Goal: Task Accomplishment & Management: Manage account settings

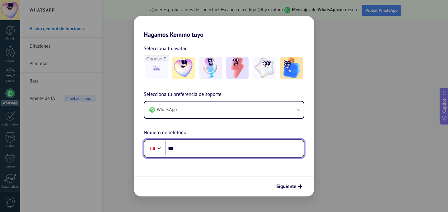
click at [218, 145] on input "***" at bounding box center [234, 148] width 139 height 14
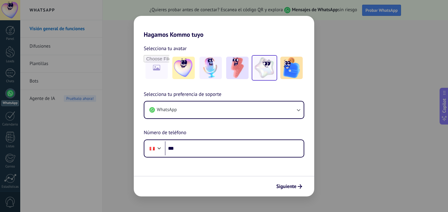
click at [263, 72] on img at bounding box center [264, 68] width 22 height 22
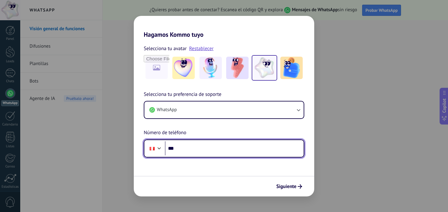
click at [160, 148] on div at bounding box center [158, 147] width 7 height 7
click at [189, 134] on div "Selecciona tu preferencia de soporte WhatsApp Número de teléfono Phone ***" at bounding box center [224, 123] width 180 height 67
type input "**"
click at [160, 148] on div at bounding box center [158, 147] width 7 height 7
click at [188, 128] on div "Selecciona tu preferencia de soporte WhatsApp Número de teléfono Phone" at bounding box center [224, 123] width 180 height 67
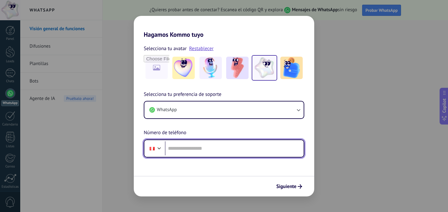
click at [158, 145] on div at bounding box center [158, 147] width 7 height 7
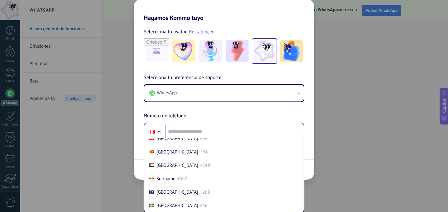
scroll to position [2370, 0]
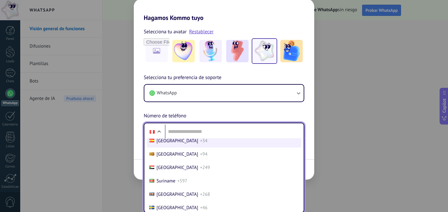
click at [200, 144] on span "+34" at bounding box center [203, 141] width 7 height 6
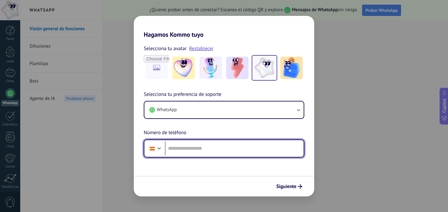
scroll to position [0, 0]
click at [191, 148] on input "tel" at bounding box center [234, 148] width 139 height 14
type input "**********"
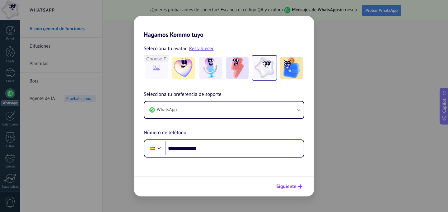
click at [291, 186] on span "Siguiente" at bounding box center [286, 186] width 20 height 4
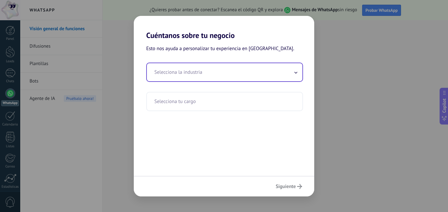
click at [265, 72] on input "text" at bounding box center [224, 72] width 155 height 18
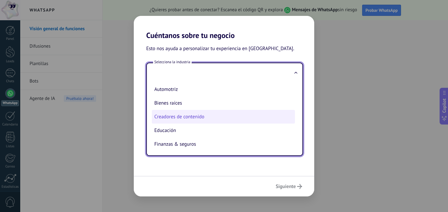
click at [246, 119] on li "Creadores de contenido" at bounding box center [223, 117] width 143 height 14
type input "**********"
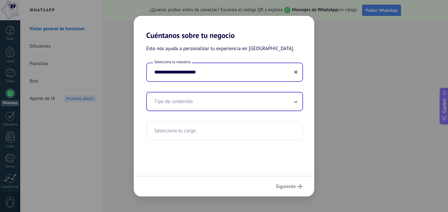
click at [260, 107] on input "text" at bounding box center [224, 101] width 155 height 18
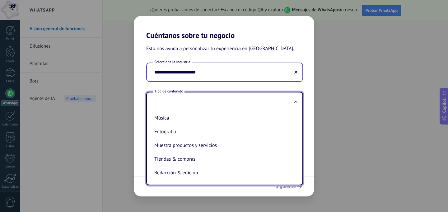
scroll to position [128, 0]
click at [255, 74] on input "**********" at bounding box center [224, 72] width 155 height 18
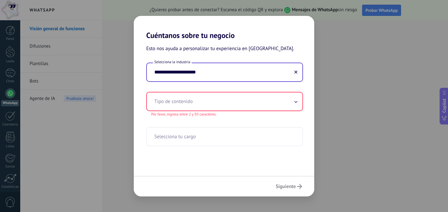
click at [295, 74] on icon at bounding box center [295, 72] width 3 height 3
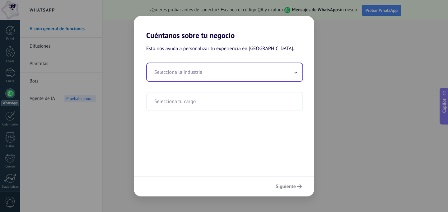
click at [189, 76] on input "text" at bounding box center [224, 72] width 155 height 18
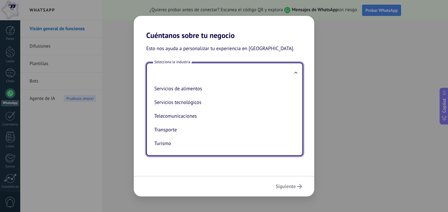
scroll to position [0, 0]
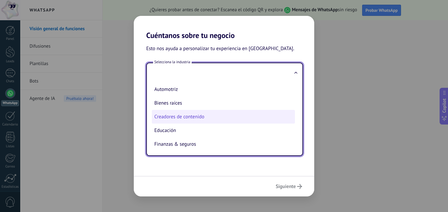
click at [172, 118] on li "Creadores de contenido" at bounding box center [223, 117] width 143 height 14
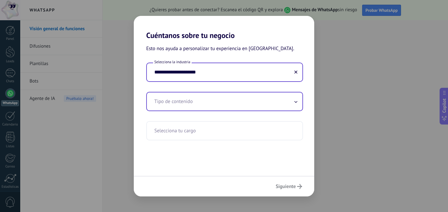
click at [165, 99] on input "text" at bounding box center [224, 101] width 155 height 18
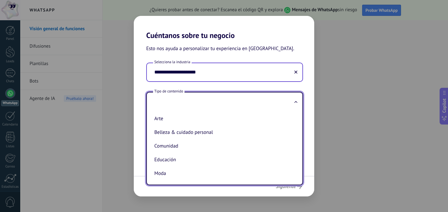
click at [138, 78] on div "**********" at bounding box center [224, 101] width 180 height 78
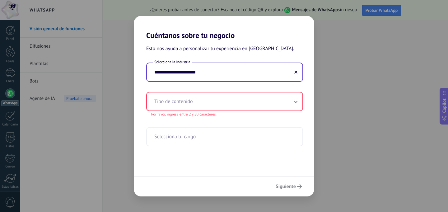
click at [167, 77] on input "**********" at bounding box center [224, 72] width 155 height 18
click at [205, 78] on input "**********" at bounding box center [224, 72] width 155 height 18
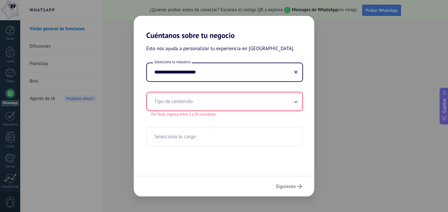
drag, startPoint x: 285, startPoint y: 75, endPoint x: 137, endPoint y: 74, distance: 148.0
click at [137, 74] on div "**********" at bounding box center [224, 104] width 180 height 84
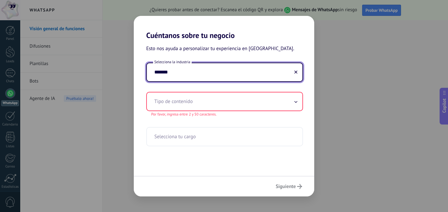
type input "*******"
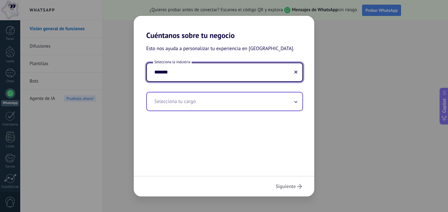
click at [161, 100] on input "text" at bounding box center [224, 101] width 155 height 18
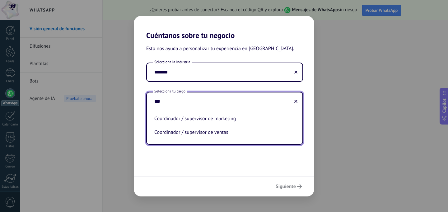
type input "***"
click at [298, 153] on div "Esto nos ayuda a personalizar tu experiencia en [GEOGRAPHIC_DATA]. Selecciona l…" at bounding box center [224, 108] width 180 height 136
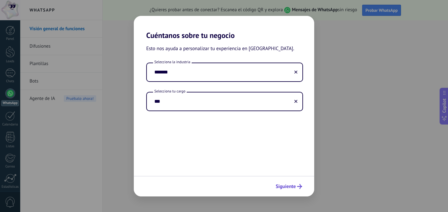
click at [297, 185] on span "Siguiente" at bounding box center [288, 186] width 26 height 5
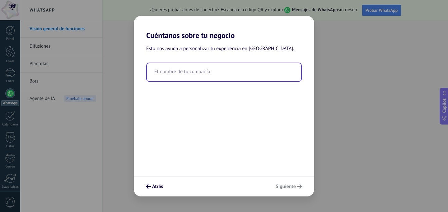
click at [217, 76] on input "text" at bounding box center [224, 72] width 154 height 18
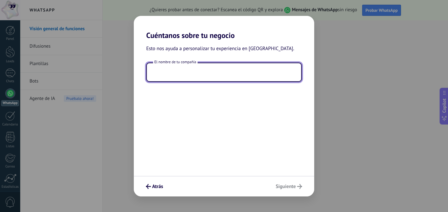
type input "*"
type input "*******"
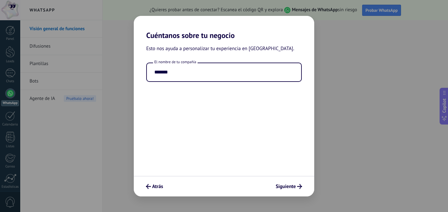
click at [290, 186] on div "Atrás Siguiente" at bounding box center [224, 186] width 180 height 21
click at [287, 185] on span "Siguiente" at bounding box center [285, 186] width 20 height 4
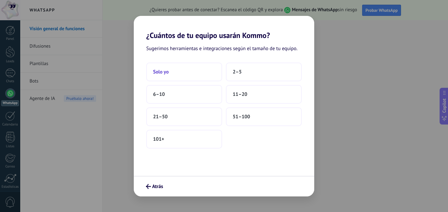
click at [208, 76] on button "Solo yo" at bounding box center [184, 71] width 76 height 19
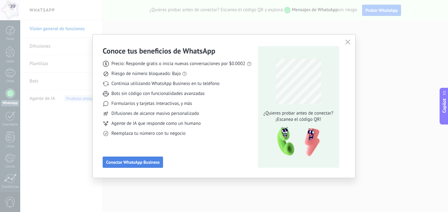
click at [146, 165] on button "Conectar WhatsApp Business" at bounding box center [133, 161] width 60 height 11
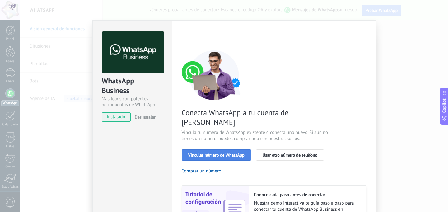
click at [191, 153] on span "Vincular número de WhatsApp" at bounding box center [216, 155] width 56 height 4
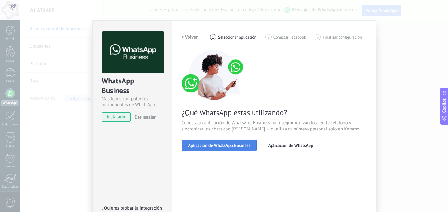
click at [223, 148] on button "Aplicación de WhatsApp Business" at bounding box center [219, 145] width 75 height 11
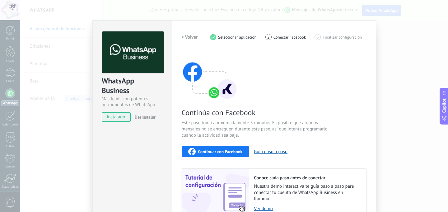
click at [189, 35] on h2 "< Volver" at bounding box center [190, 37] width 16 height 6
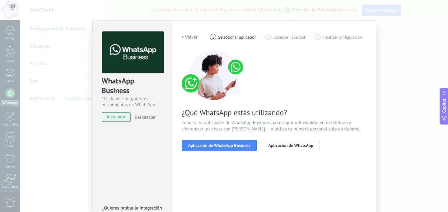
click at [189, 35] on h2 "< Volver" at bounding box center [190, 37] width 16 height 6
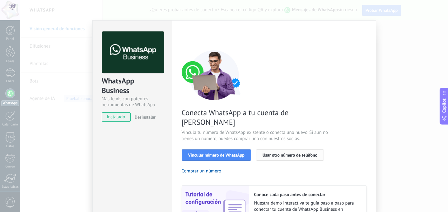
scroll to position [65, 0]
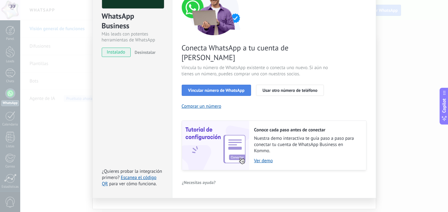
click at [204, 85] on button "Vincular número de WhatsApp" at bounding box center [216, 90] width 69 height 11
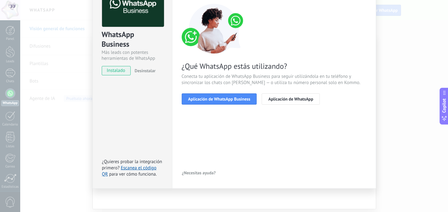
scroll to position [46, 0]
click at [147, 167] on link "Escanea el código QR" at bounding box center [129, 171] width 54 height 12
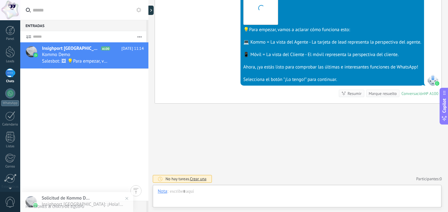
scroll to position [9, 0]
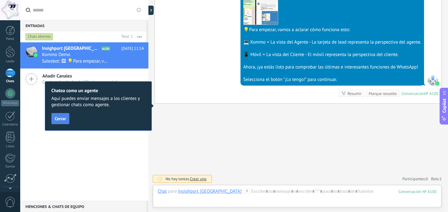
click at [62, 121] on button "Cerrar" at bounding box center [60, 118] width 18 height 11
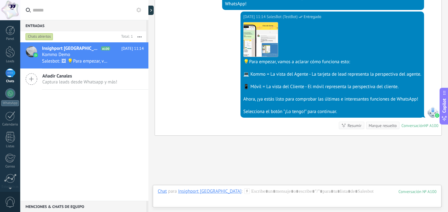
scroll to position [206, 0]
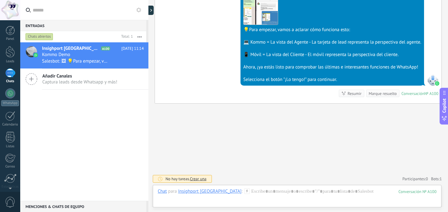
click at [185, 194] on div "Chat para Insighport [GEOGRAPHIC_DATA] :" at bounding box center [204, 191] width 92 height 6
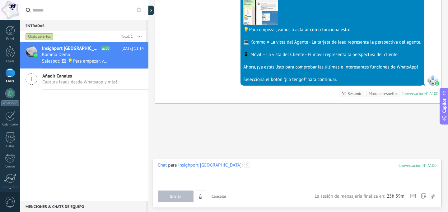
click at [191, 170] on div at bounding box center [297, 174] width 279 height 24
click at [191, 167] on div "Insighport [GEOGRAPHIC_DATA]" at bounding box center [209, 165] width 63 height 6
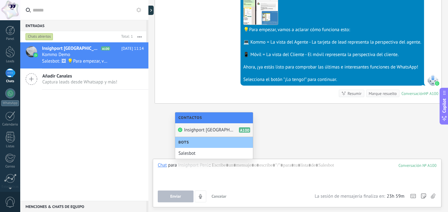
click at [199, 133] on div "Insighport Perú A100" at bounding box center [214, 130] width 78 height 14
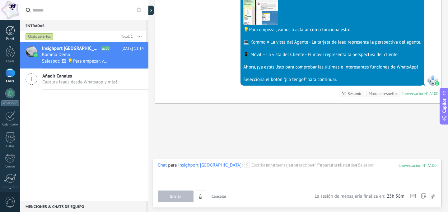
click at [12, 38] on div "Panel" at bounding box center [10, 39] width 18 height 4
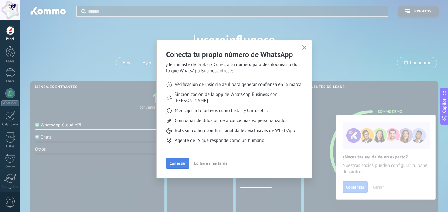
click at [185, 161] on span "Conectar" at bounding box center [177, 163] width 16 height 4
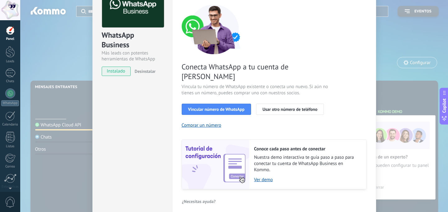
scroll to position [50, 0]
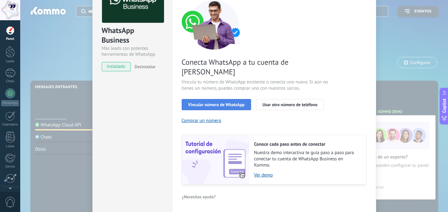
click at [230, 102] on span "Vincular número de WhatsApp" at bounding box center [216, 104] width 56 height 4
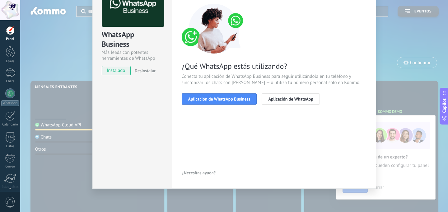
scroll to position [46, 0]
click at [232, 98] on span "Aplicación de WhatsApp Business" at bounding box center [219, 99] width 62 height 4
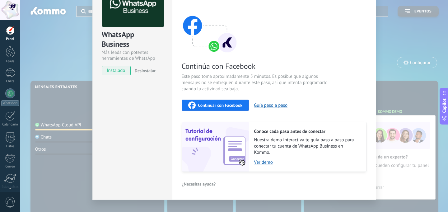
click at [230, 103] on span "Continuar con Facebook" at bounding box center [220, 105] width 44 height 4
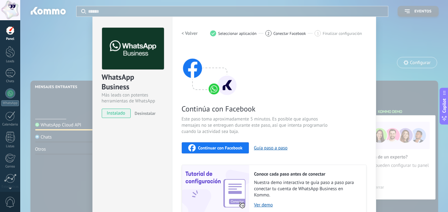
scroll to position [0, 0]
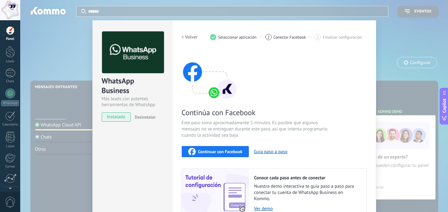
click at [190, 34] on button "< Volver" at bounding box center [190, 36] width 16 height 11
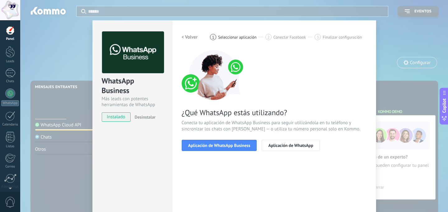
click at [188, 44] on div "< Volver 1 Seleccionar aplicación 2 Conectar Facebook 3 Finalizar configuración…" at bounding box center [274, 94] width 185 height 127
click at [188, 41] on button "< Volver" at bounding box center [190, 36] width 16 height 11
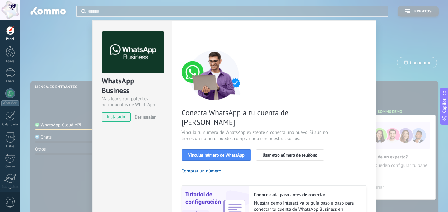
scroll to position [65, 0]
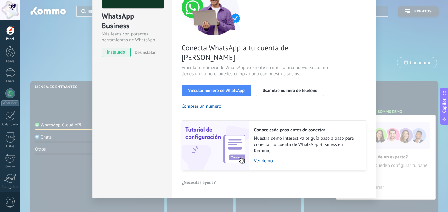
click at [387, 156] on div "WhatsApp Business Más leads con potentes herramientas de WhatsApp instalado Des…" at bounding box center [233, 106] width 427 height 212
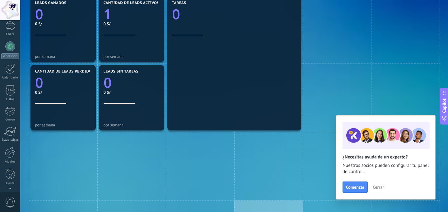
scroll to position [0, 0]
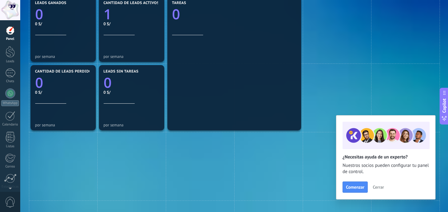
click at [375, 189] on span "Cerrar" at bounding box center [377, 187] width 11 height 4
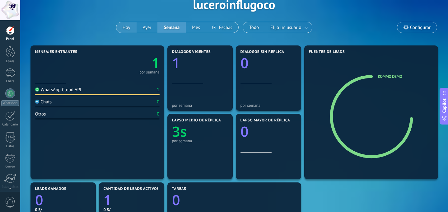
click at [126, 29] on button "Hoy" at bounding box center [126, 27] width 20 height 11
click at [217, 62] on icon "1" at bounding box center [200, 61] width 56 height 14
click at [201, 64] on icon "1" at bounding box center [200, 61] width 56 height 14
click at [11, 77] on div "1" at bounding box center [10, 72] width 10 height 9
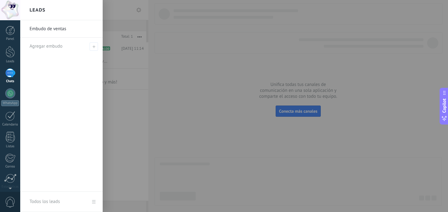
click at [73, 27] on link "Embudo de ventas" at bounding box center [63, 28] width 67 height 17
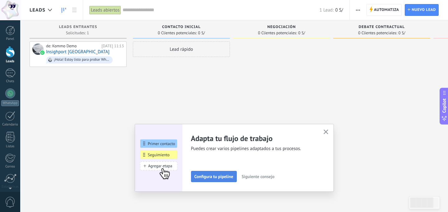
click at [226, 174] on span "Configura tu pipeline" at bounding box center [213, 176] width 39 height 4
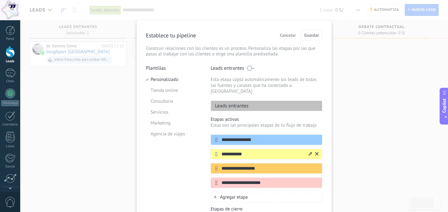
drag, startPoint x: 250, startPoint y: 148, endPoint x: 221, endPoint y: 147, distance: 28.3
click at [221, 151] on input "**********" at bounding box center [262, 154] width 90 height 7
type input "**********"
click at [226, 165] on input "**********" at bounding box center [262, 168] width 90 height 7
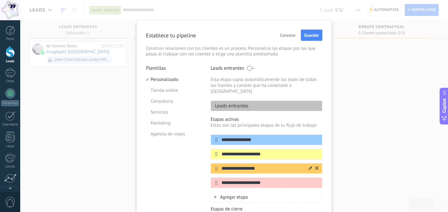
click at [226, 165] on input "**********" at bounding box center [262, 168] width 90 height 7
type input "**********"
click at [232, 179] on input "**********" at bounding box center [262, 182] width 90 height 7
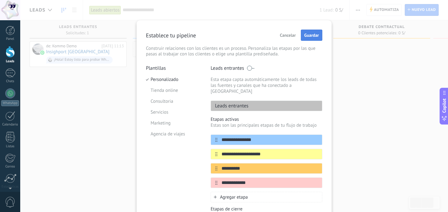
type input "**********"
click at [302, 39] on button "Guardar" at bounding box center [311, 35] width 21 height 11
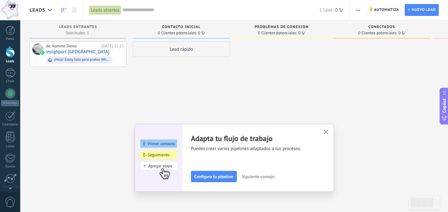
click at [327, 131] on icon "button" at bounding box center [325, 131] width 5 height 5
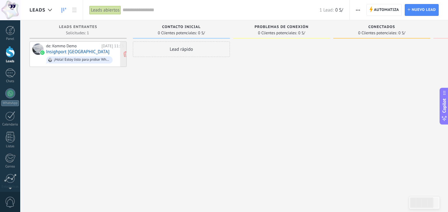
click at [95, 53] on div "de: Kommo Demo [DATE] 11:13 Insighport [GEOGRAPHIC_DATA] ¡Hola! Estoy listo par…" at bounding box center [85, 54] width 78 height 21
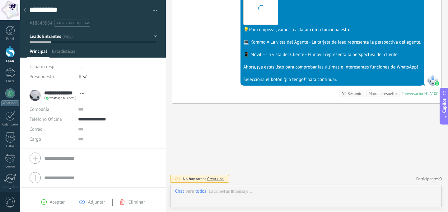
scroll to position [9, 0]
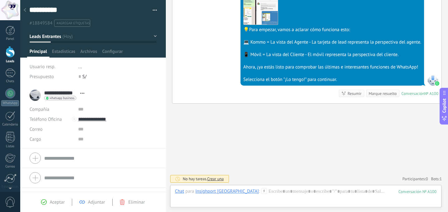
click at [24, 11] on use at bounding box center [25, 10] width 2 height 4
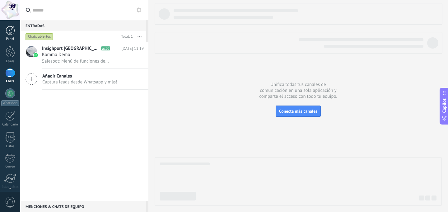
click at [8, 35] on link "Panel" at bounding box center [10, 33] width 20 height 15
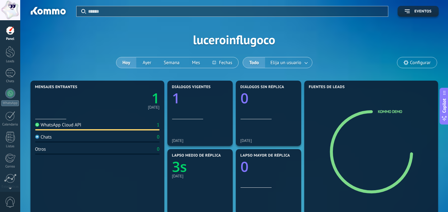
click at [405, 64] on icon at bounding box center [405, 62] width 5 height 5
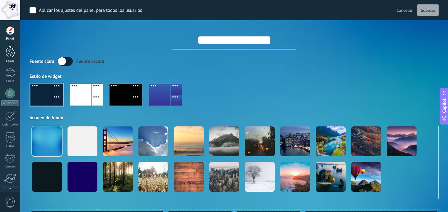
click at [9, 58] on link "Leads" at bounding box center [10, 54] width 20 height 17
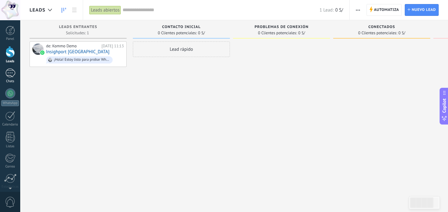
click at [10, 69] on div "1" at bounding box center [10, 72] width 10 height 9
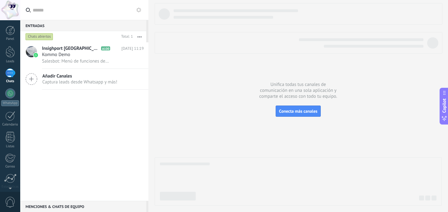
click at [44, 85] on span "Captura leads desde Whatsapp y más!" at bounding box center [79, 82] width 75 height 6
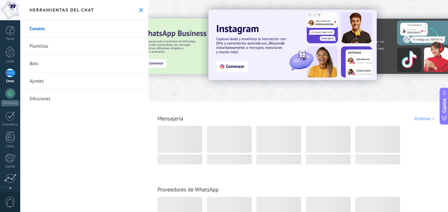
click at [140, 10] on icon at bounding box center [141, 10] width 4 height 4
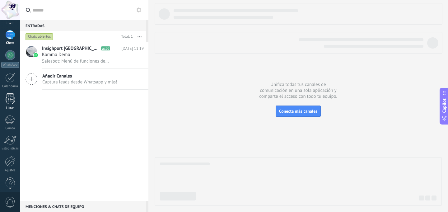
scroll to position [47, 0]
click at [11, 162] on div "Ajustes" at bounding box center [10, 161] width 18 height 4
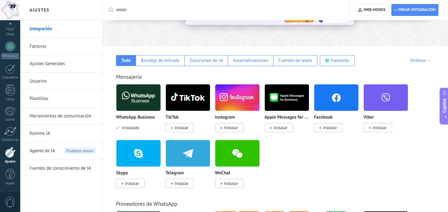
scroll to position [67, 0]
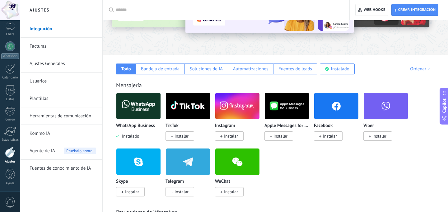
click at [136, 106] on img at bounding box center [138, 106] width 44 height 30
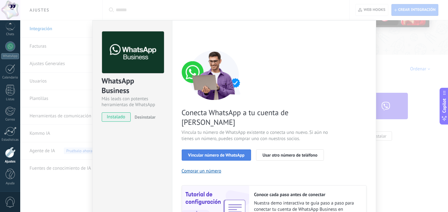
click at [210, 153] on span "Vincular número de WhatsApp" at bounding box center [216, 155] width 56 height 4
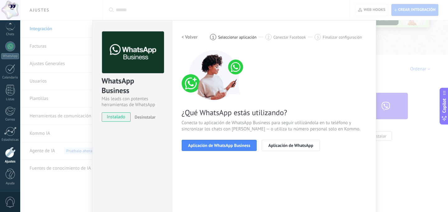
click at [210, 146] on span "Aplicación de WhatsApp Business" at bounding box center [219, 145] width 62 height 4
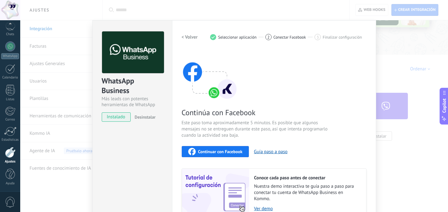
click at [210, 149] on span "Continuar con Facebook" at bounding box center [220, 151] width 44 height 4
click at [273, 152] on button "Guía paso a paso" at bounding box center [271, 152] width 34 height 6
click at [219, 153] on span "Continuar con Facebook" at bounding box center [220, 151] width 44 height 4
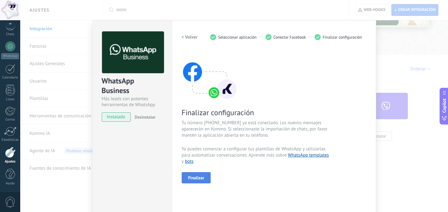
click at [196, 181] on button "Finalizar" at bounding box center [196, 177] width 29 height 11
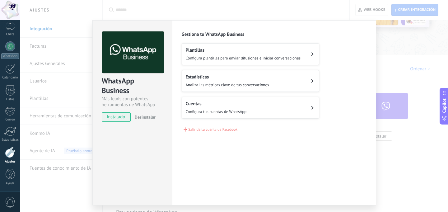
click at [406, 176] on div "WhatsApp Business Más leads con potentes herramientas de WhatsApp instalado Des…" at bounding box center [233, 106] width 427 height 212
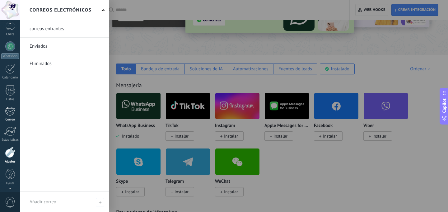
scroll to position [0, 0]
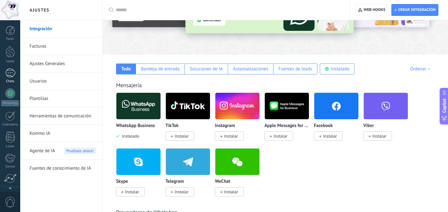
click at [11, 83] on div "Chats" at bounding box center [10, 81] width 18 height 4
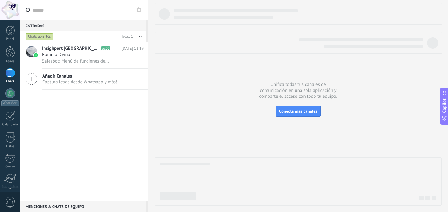
click at [74, 84] on span "Captura leads desde Whatsapp y más!" at bounding box center [79, 82] width 75 height 6
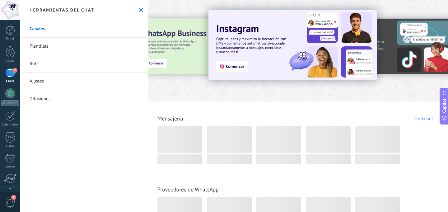
click at [136, 14] on div "Herramientas del chat" at bounding box center [84, 10] width 128 height 20
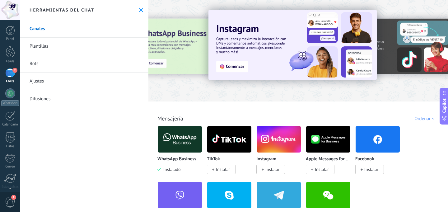
click at [141, 12] on button at bounding box center [140, 9] width 5 height 5
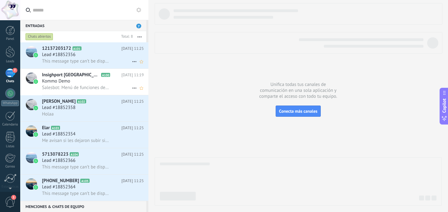
click at [122, 63] on div "This message type can’t be displayed because it’s not supported yet." at bounding box center [93, 61] width 102 height 7
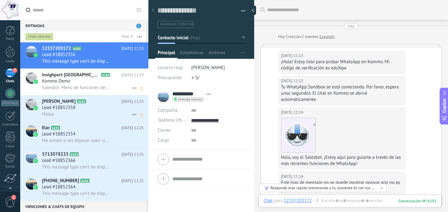
click at [104, 114] on div "Holaa" at bounding box center [93, 114] width 102 height 7
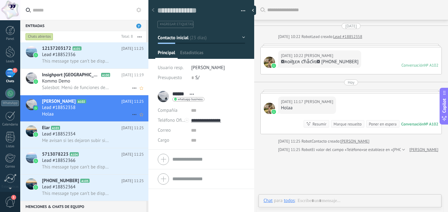
scroll to position [6, 0]
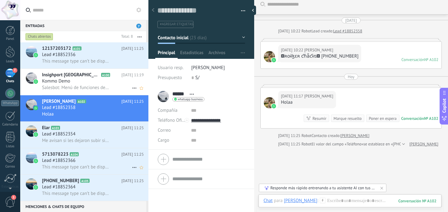
click at [95, 159] on div "Lead #18852366" at bounding box center [93, 160] width 102 height 6
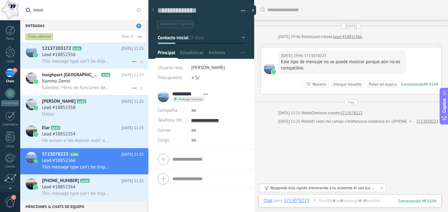
click at [113, 59] on div "This message type can’t be displayed because it’s not supported yet." at bounding box center [93, 61] width 102 height 7
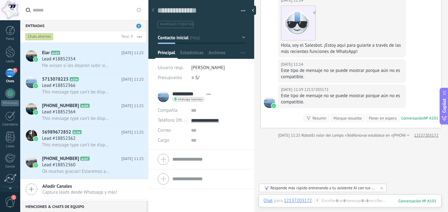
scroll to position [76, 0]
click at [105, 135] on h2 "56989672852 A106" at bounding box center [81, 131] width 79 height 6
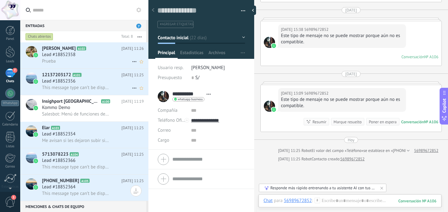
click at [105, 57] on div "Lead #18852358" at bounding box center [93, 55] width 102 height 6
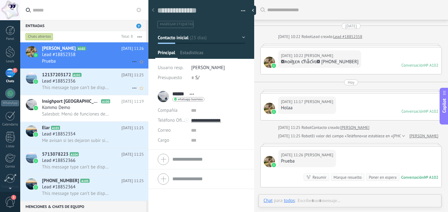
type textarea "**********"
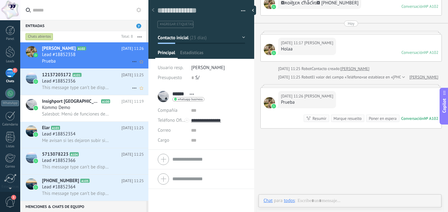
scroll to position [9, 0]
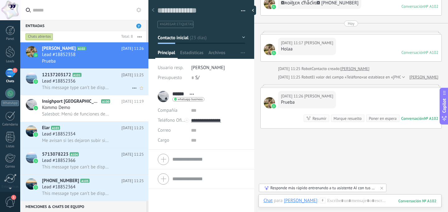
click at [372, 119] on div "Poner en espera" at bounding box center [382, 118] width 28 height 6
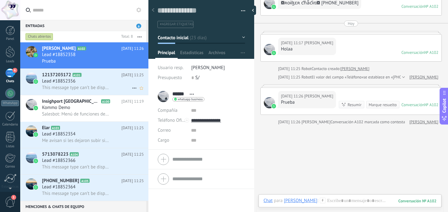
scroll to position [69, 0]
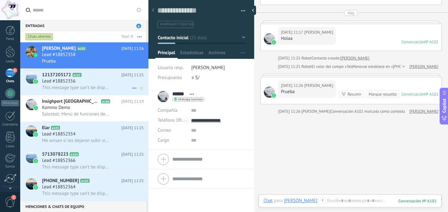
click at [404, 94] on div "Conversación" at bounding box center [412, 93] width 23 height 5
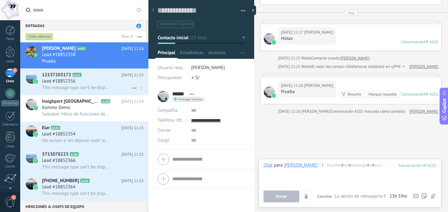
click at [320, 182] on div at bounding box center [349, 174] width 173 height 24
click at [11, 36] on link "Panel" at bounding box center [10, 33] width 20 height 15
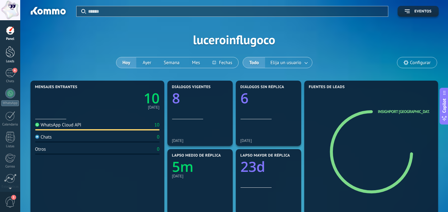
click at [9, 53] on div at bounding box center [10, 52] width 9 height 12
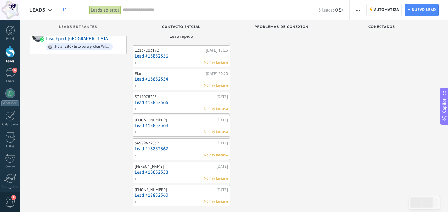
scroll to position [10, 0]
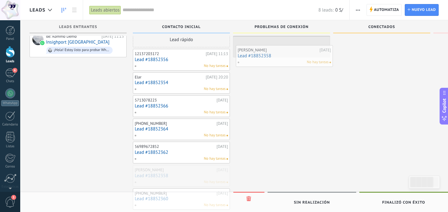
drag, startPoint x: 179, startPoint y: 181, endPoint x: 286, endPoint y: 56, distance: 164.2
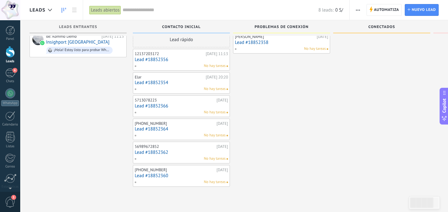
scroll to position [0, 0]
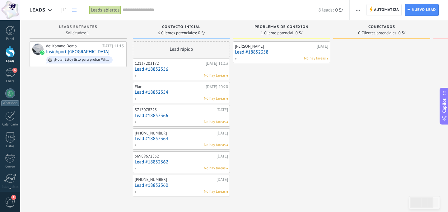
click at [73, 10] on use at bounding box center [74, 10] width 4 height 4
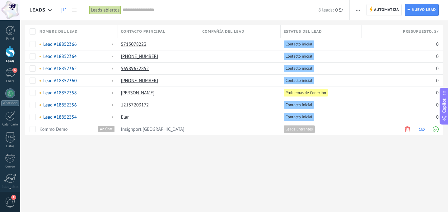
click at [62, 8] on icon at bounding box center [64, 10] width 4 height 5
